Goal: Task Accomplishment & Management: Manage account settings

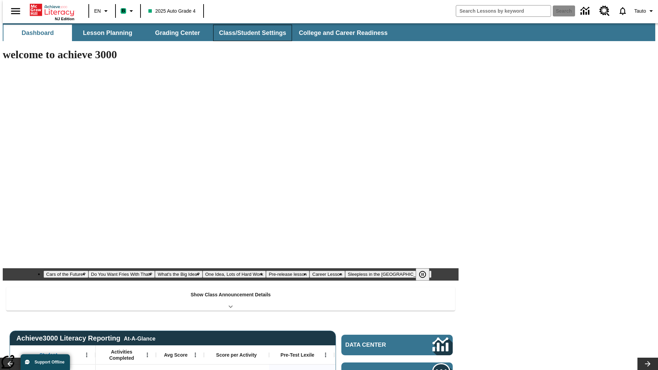
click at [249, 33] on button "Class/Student Settings" at bounding box center [252, 33] width 79 height 16
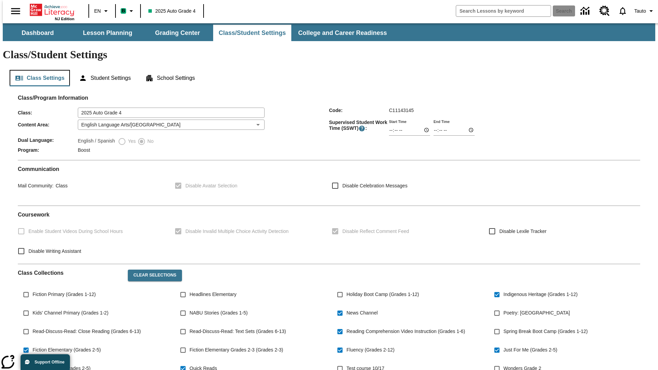
click at [37, 70] on button "Class Settings" at bounding box center [40, 78] width 60 height 16
type input "02:47"
type input "03:47"
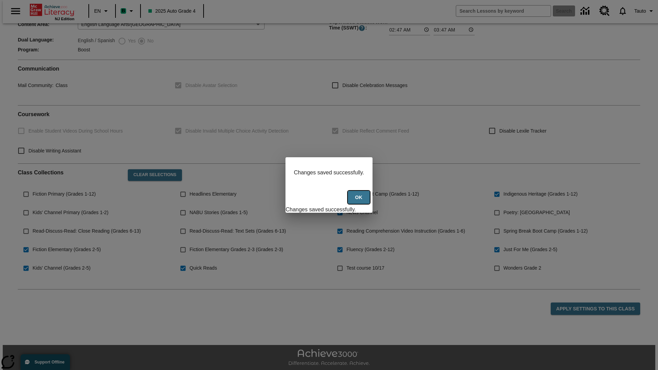
click at [359, 201] on button "Ok" at bounding box center [359, 197] width 22 height 13
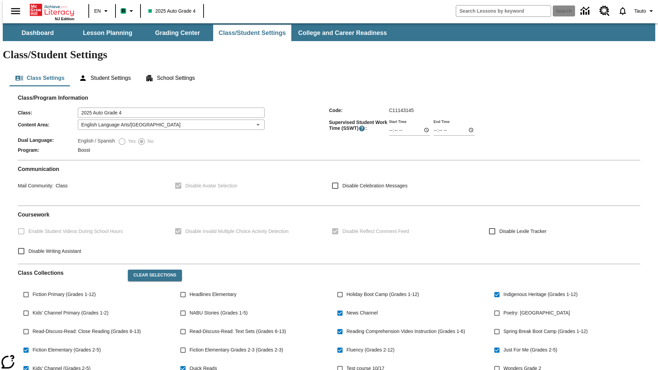
scroll to position [100, 0]
